Goal: Task Accomplishment & Management: Manage account settings

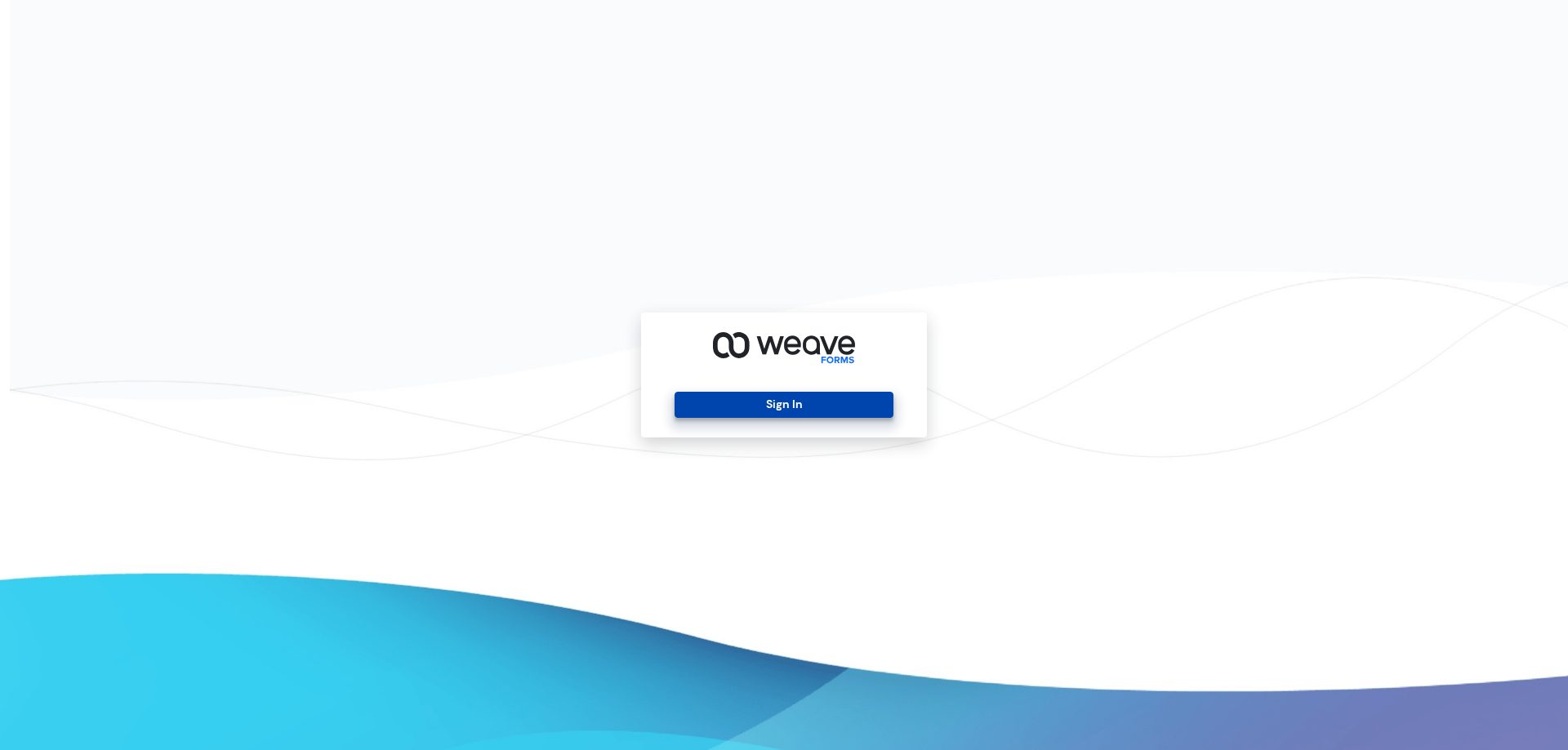
click at [738, 394] on button "Sign In" at bounding box center [783, 404] width 218 height 26
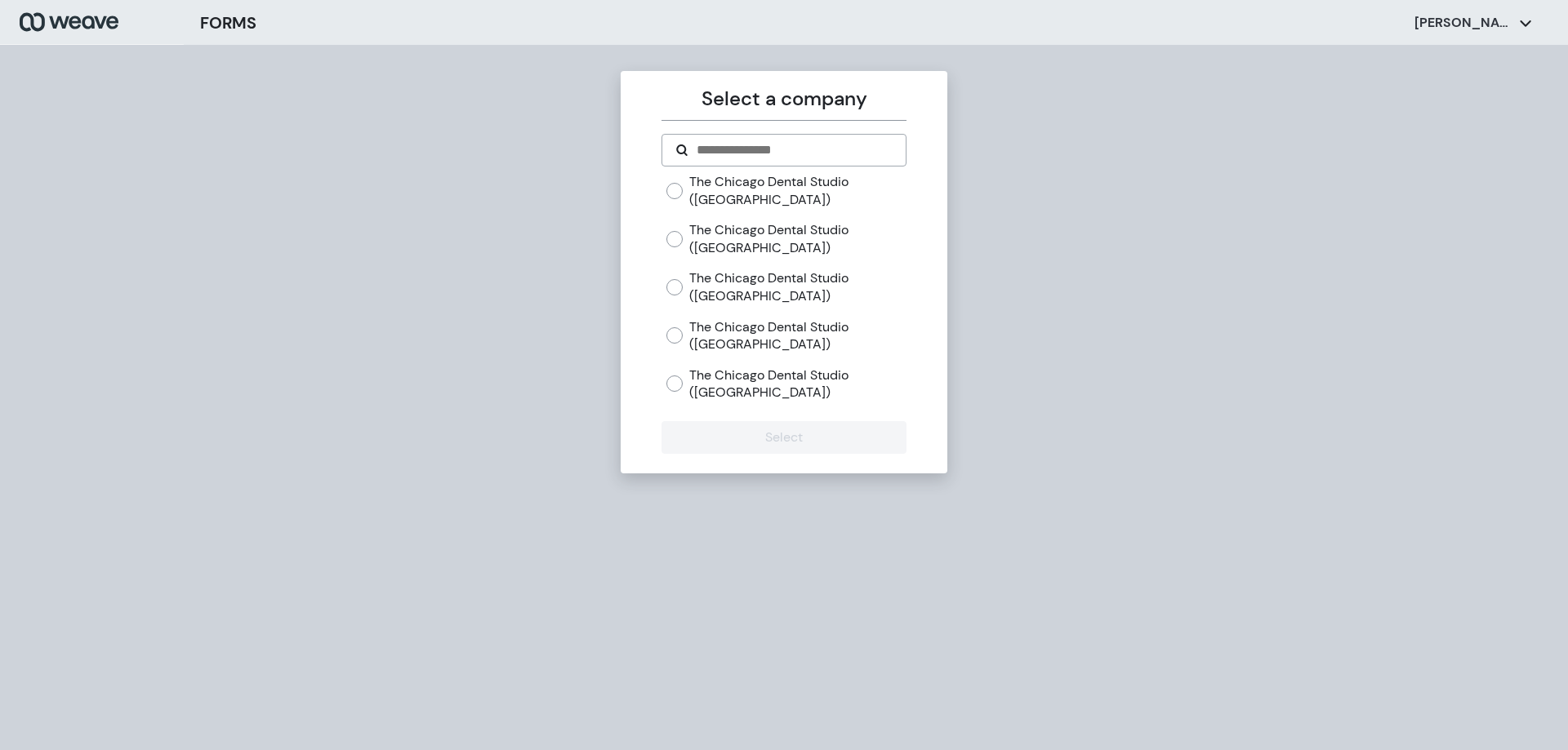
drag, startPoint x: 696, startPoint y: 278, endPoint x: 696, endPoint y: 290, distance: 12.0
click at [696, 279] on label "The Chicago Dental Studio ([GEOGRAPHIC_DATA])" at bounding box center [797, 287] width 217 height 35
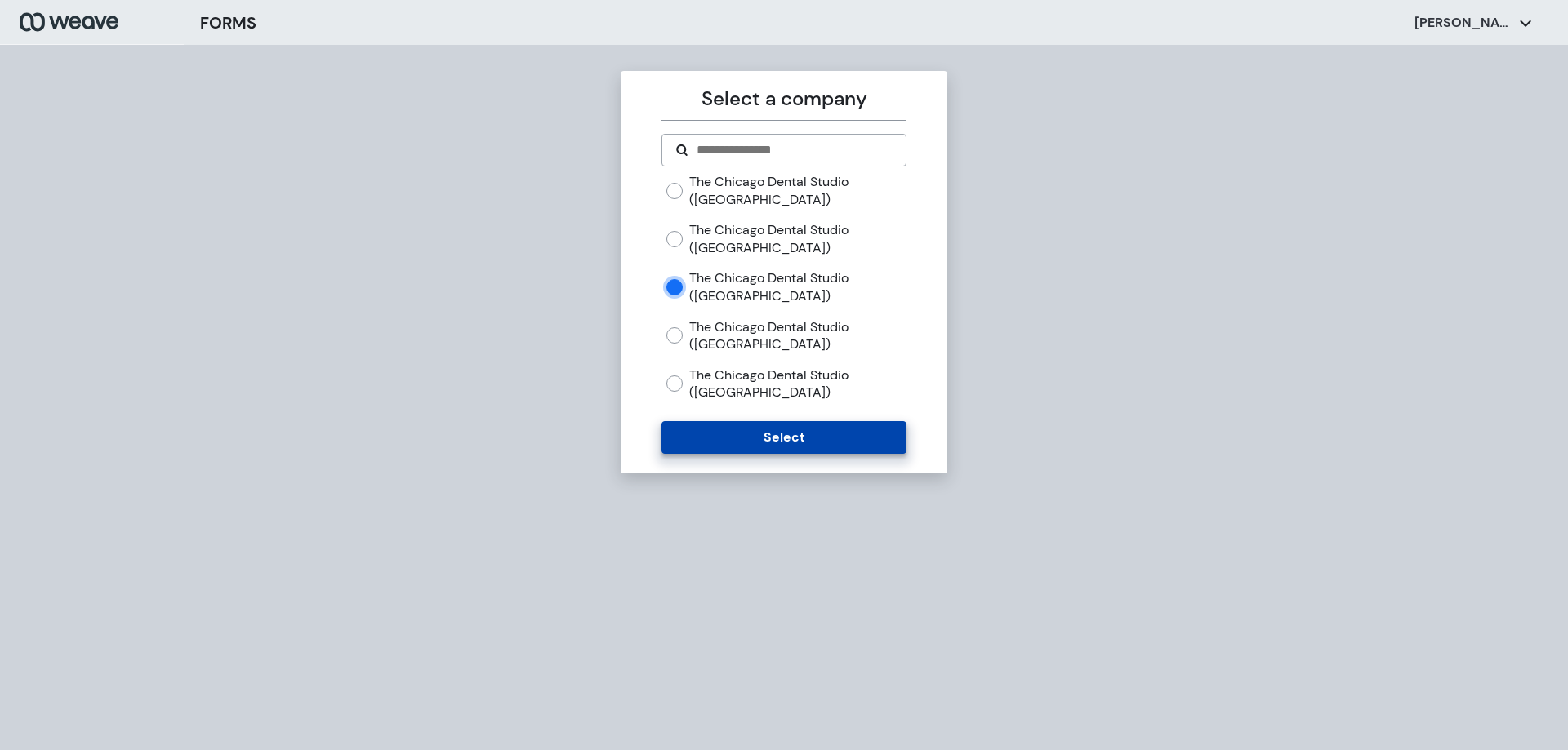
click at [720, 449] on button "Select" at bounding box center [784, 437] width 244 height 32
